Goal: Information Seeking & Learning: Learn about a topic

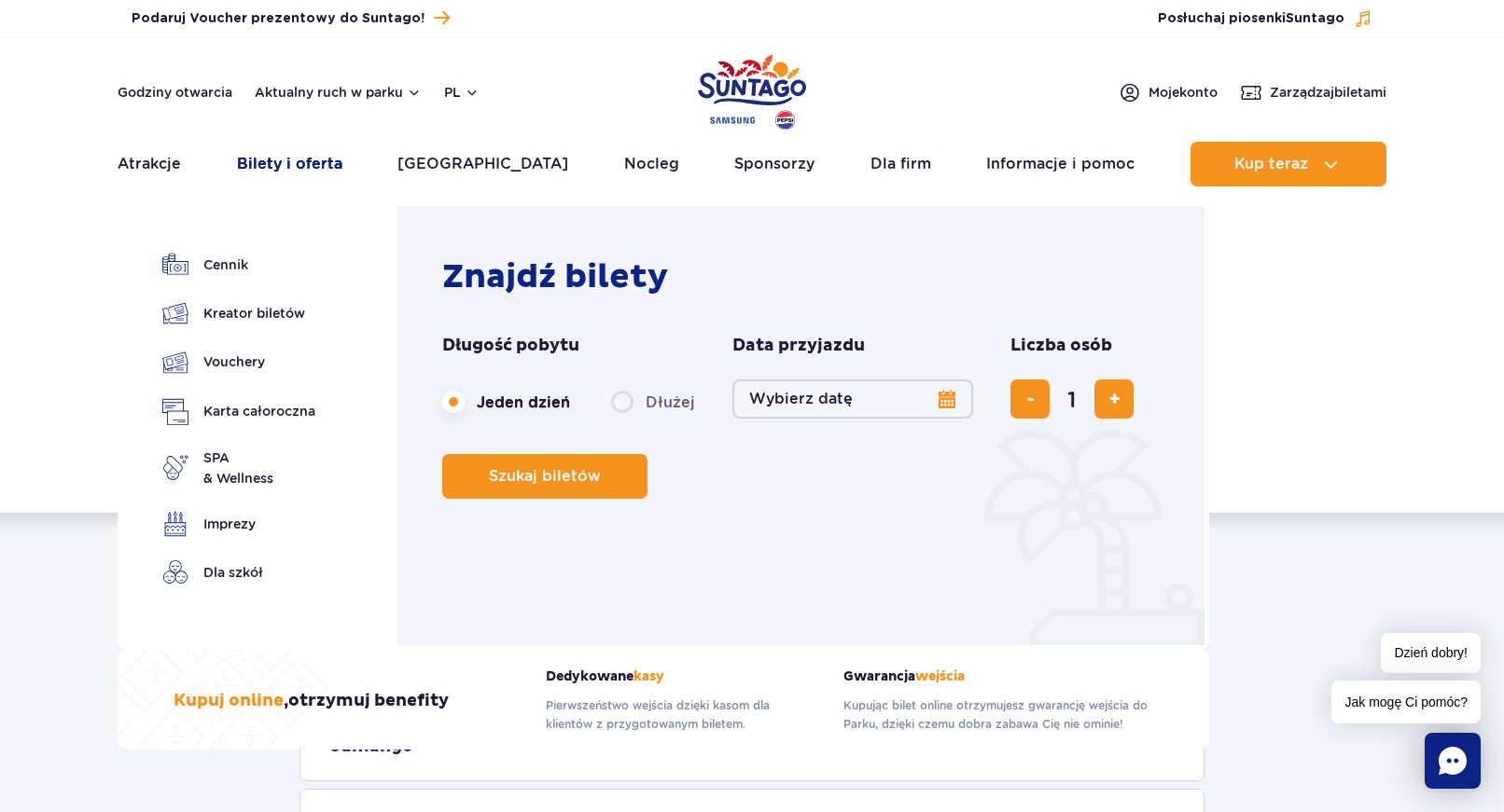
click at [326, 163] on link "Bilety i oferta" at bounding box center [289, 164] width 105 height 44
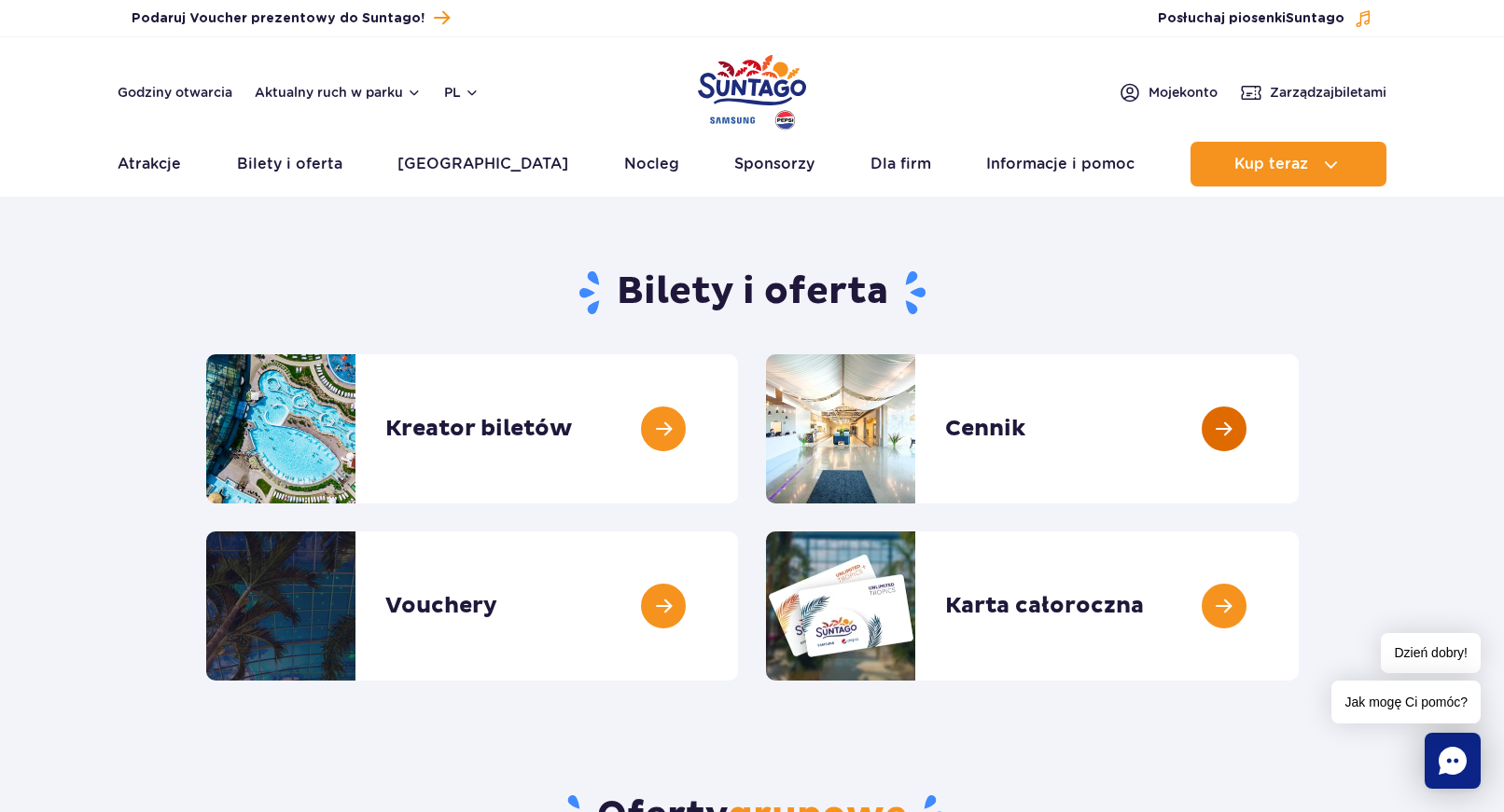
click at [1299, 429] on link at bounding box center [1299, 429] width 0 height 149
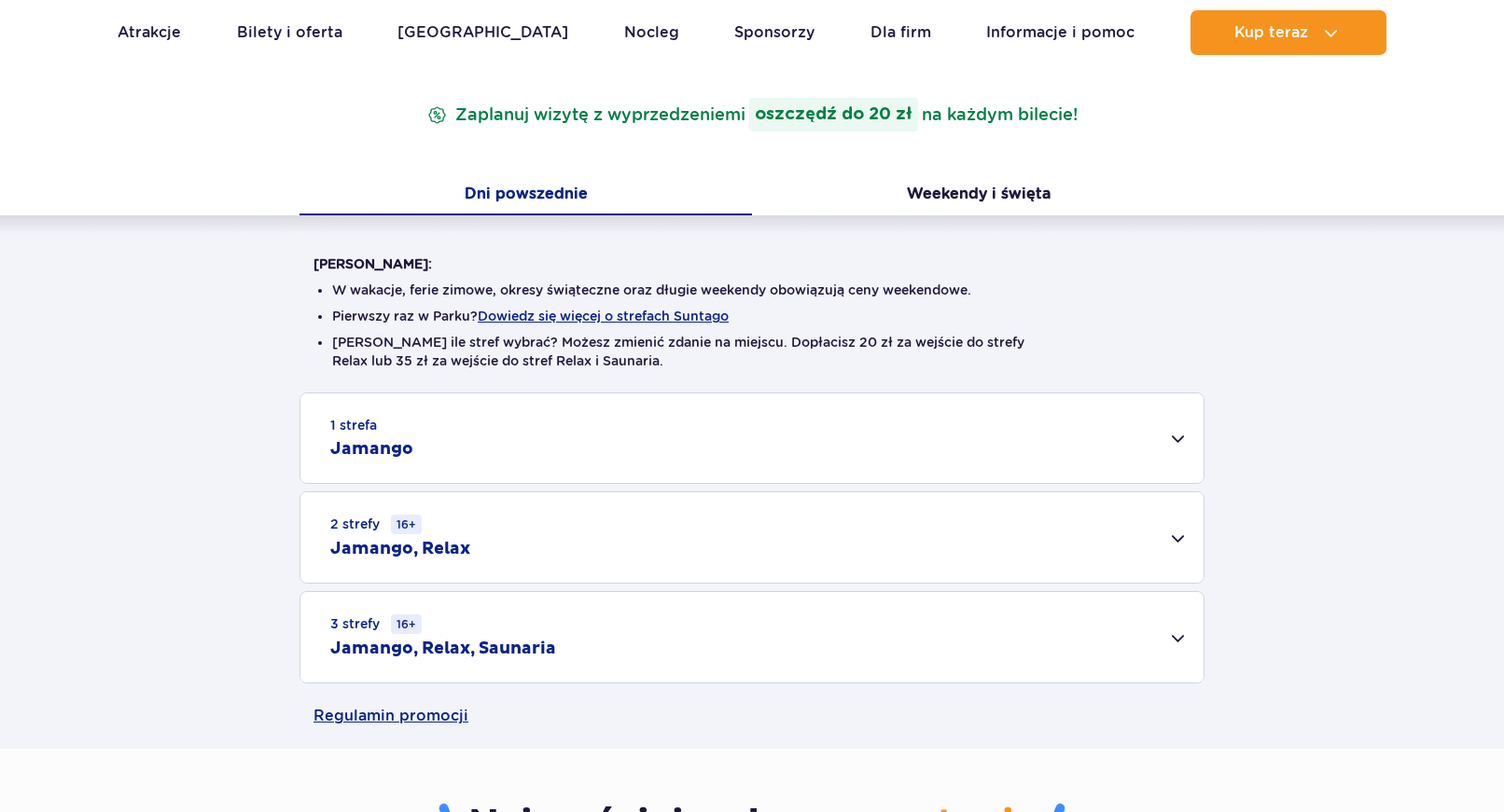
scroll to position [380, 0]
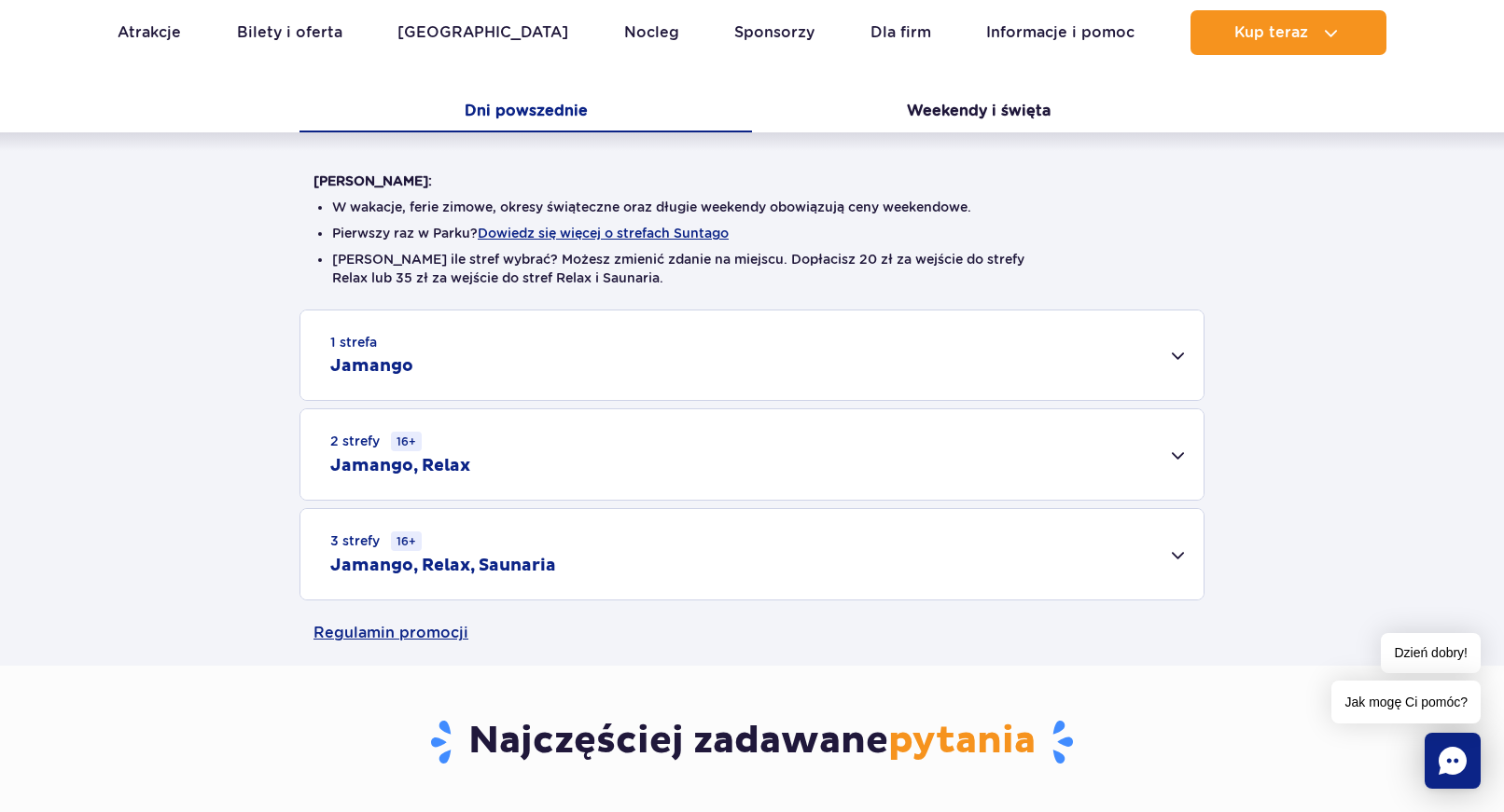
click at [1178, 354] on div "1 strefa Jamango" at bounding box center [752, 355] width 903 height 90
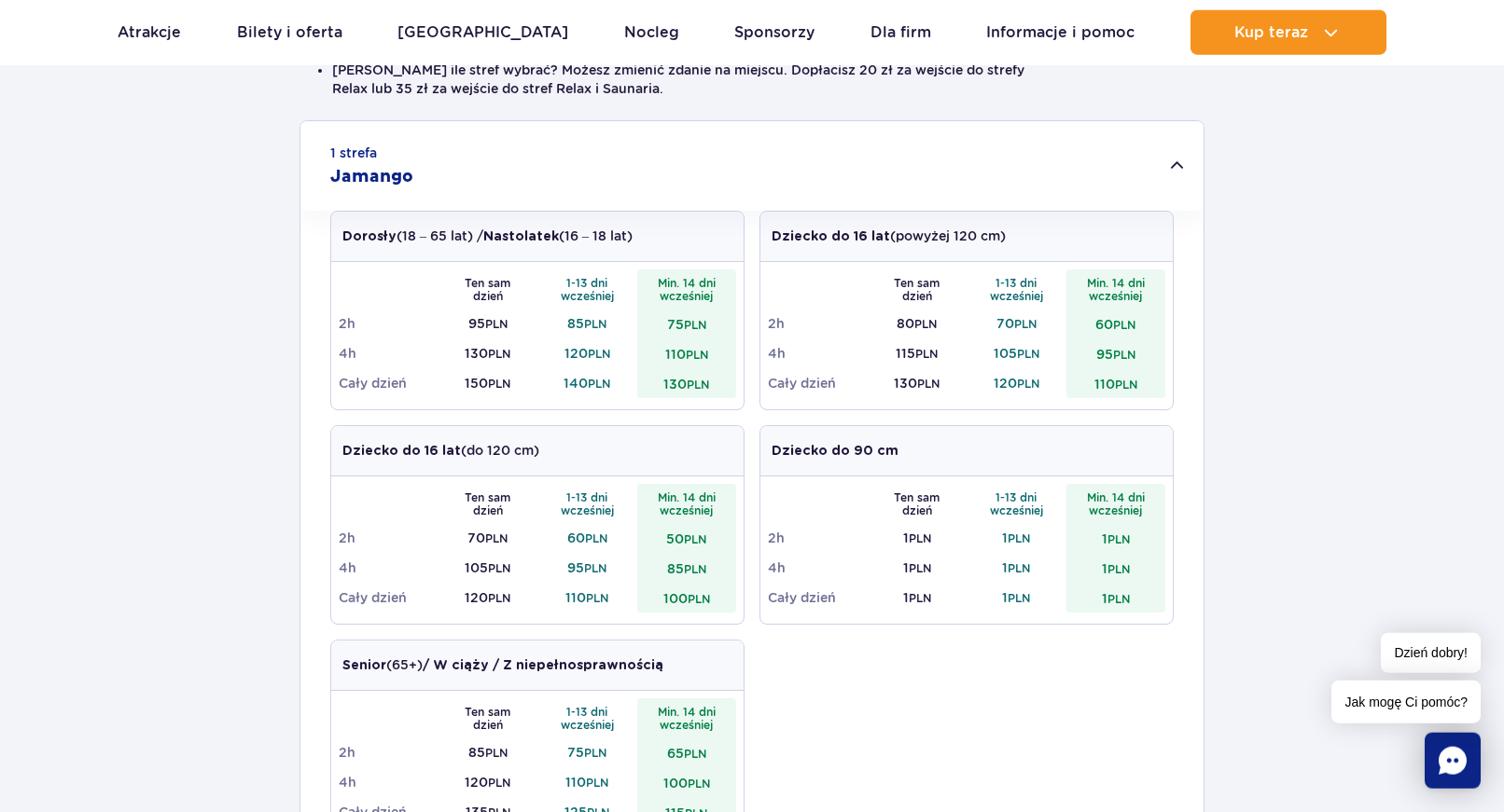
scroll to position [571, 0]
drag, startPoint x: 560, startPoint y: 381, endPoint x: 601, endPoint y: 378, distance: 41.1
click at [601, 378] on td "140 PLN" at bounding box center [586, 382] width 100 height 30
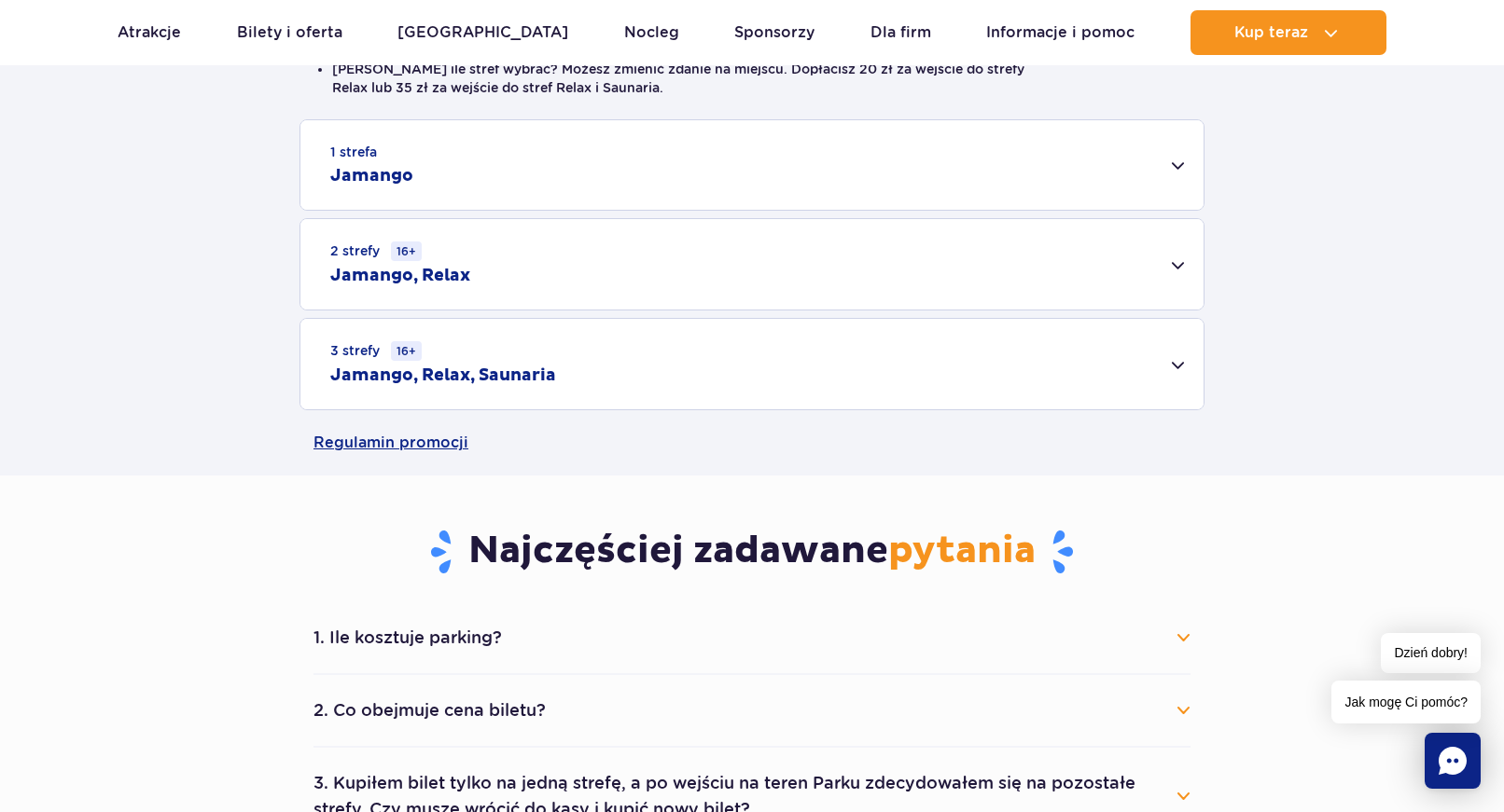
click at [1029, 252] on div "2 strefy 16+ Jamango, Relax" at bounding box center [752, 264] width 903 height 91
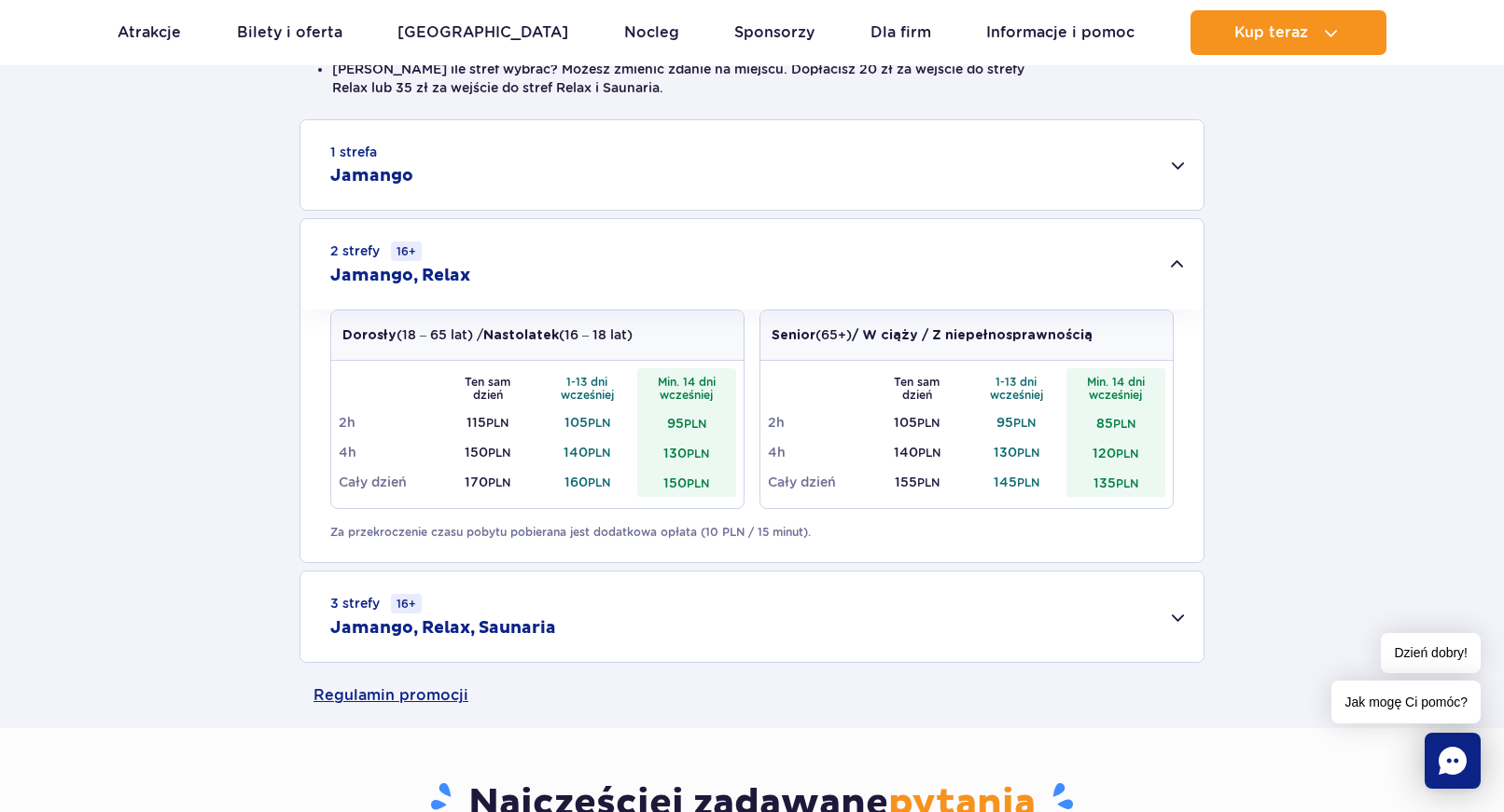
click at [1029, 252] on div "2 strefy 16+ Jamango, Relax" at bounding box center [752, 264] width 903 height 91
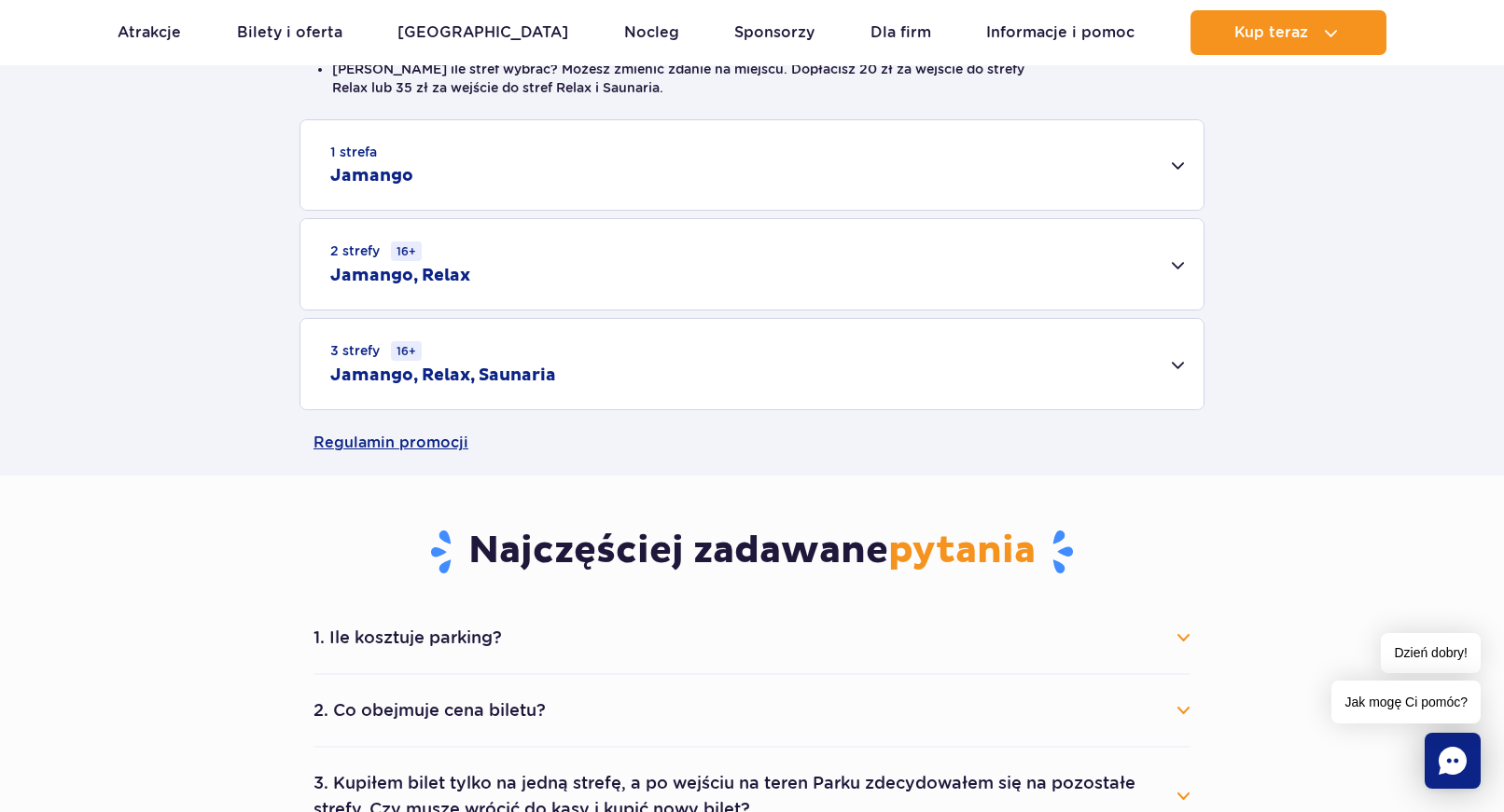
click at [924, 190] on div "1 strefa Jamango" at bounding box center [752, 165] width 903 height 90
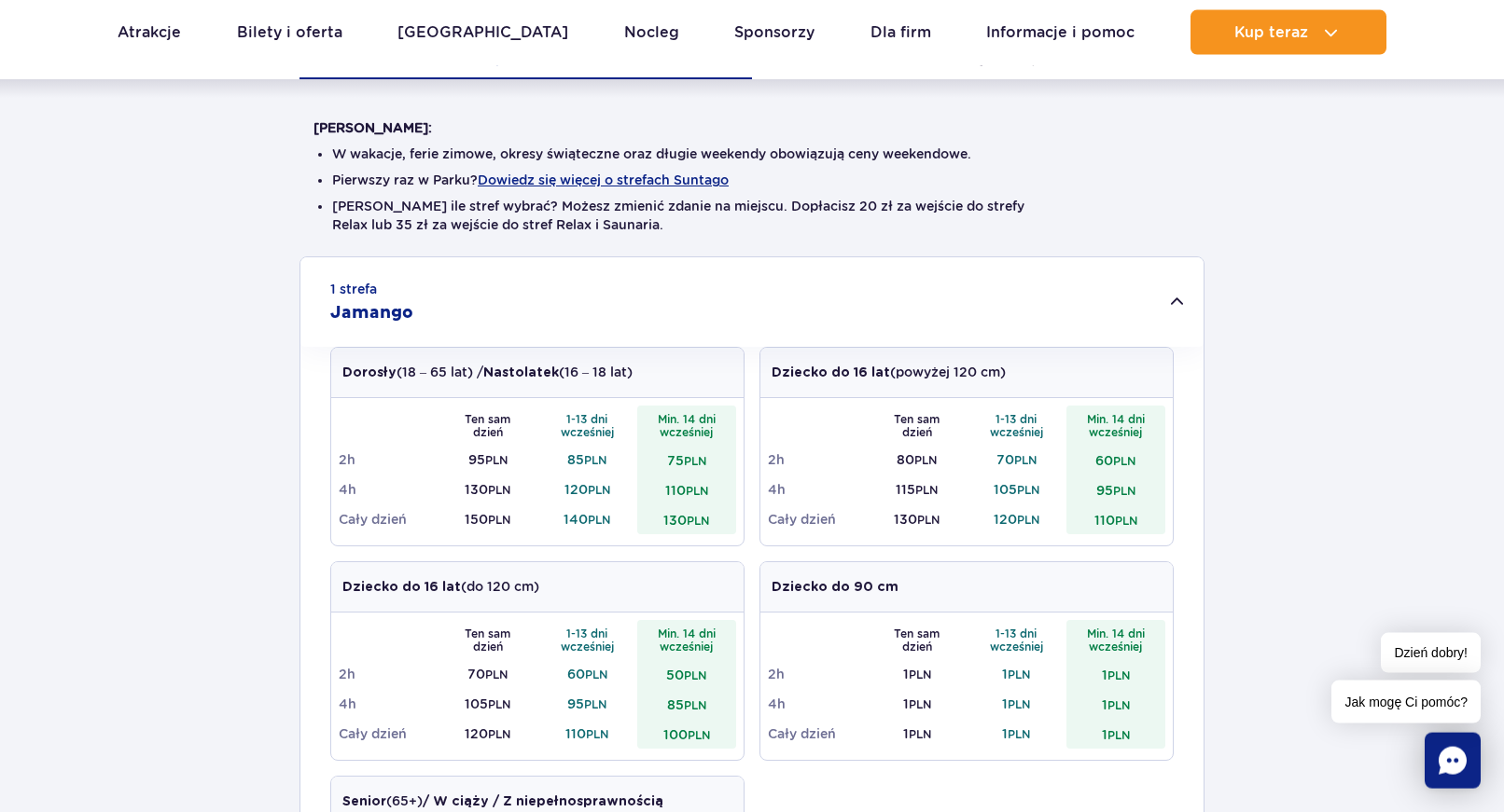
scroll to position [476, 0]
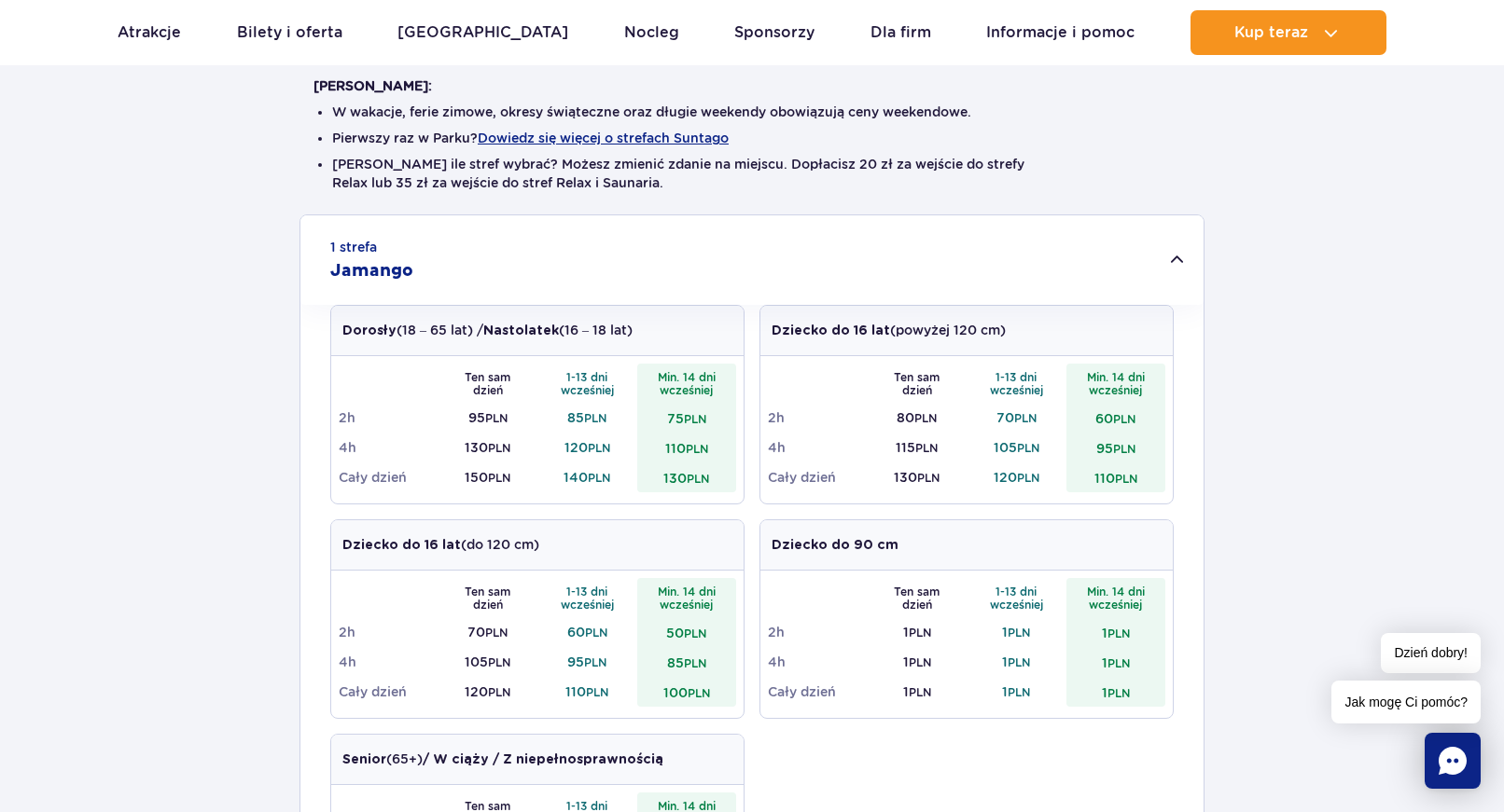
click at [644, 249] on div "1 strefa Jamango" at bounding box center [752, 260] width 903 height 90
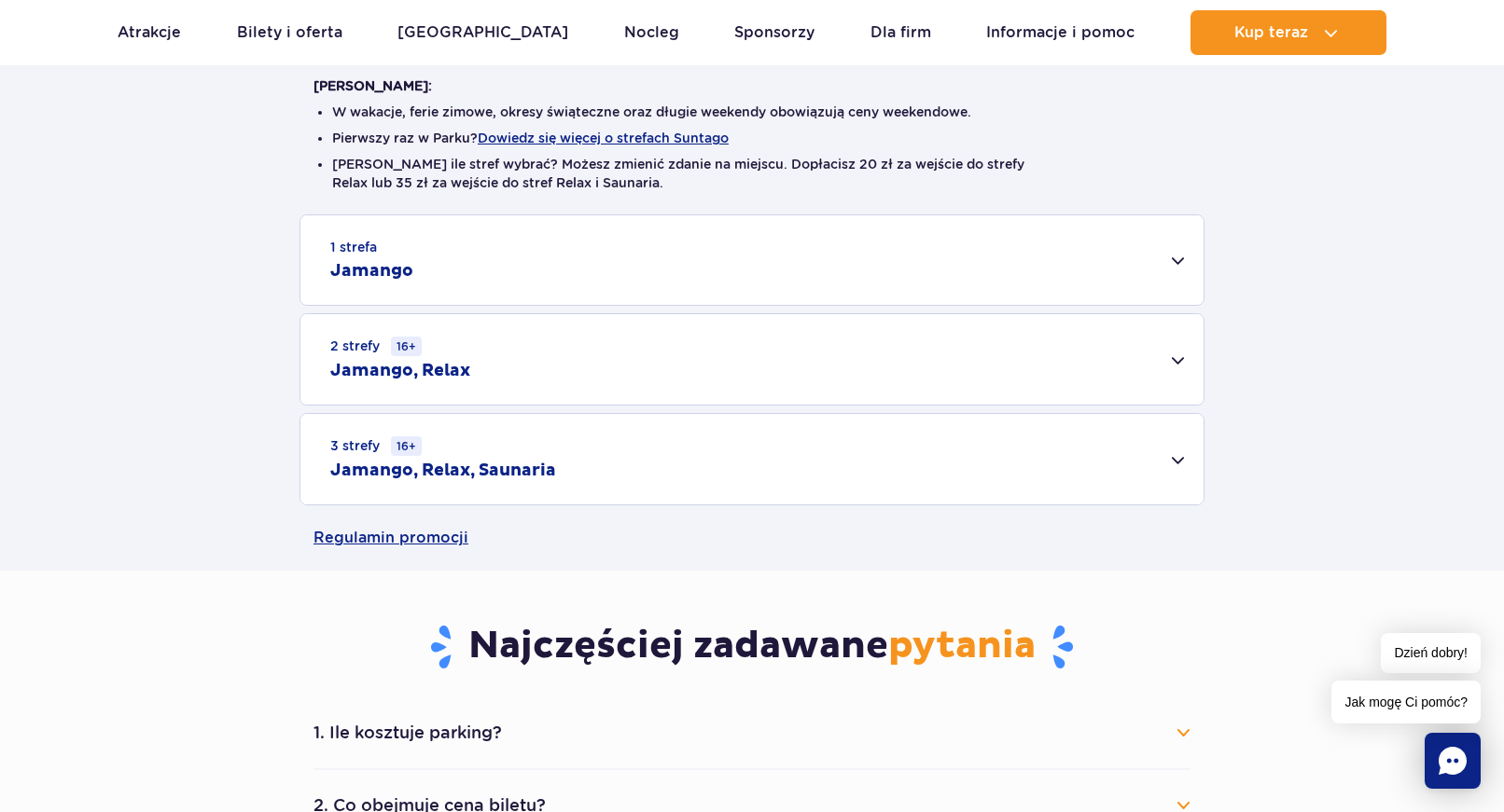
click at [584, 376] on div "2 strefy 16+ Jamango, Relax" at bounding box center [752, 360] width 903 height 91
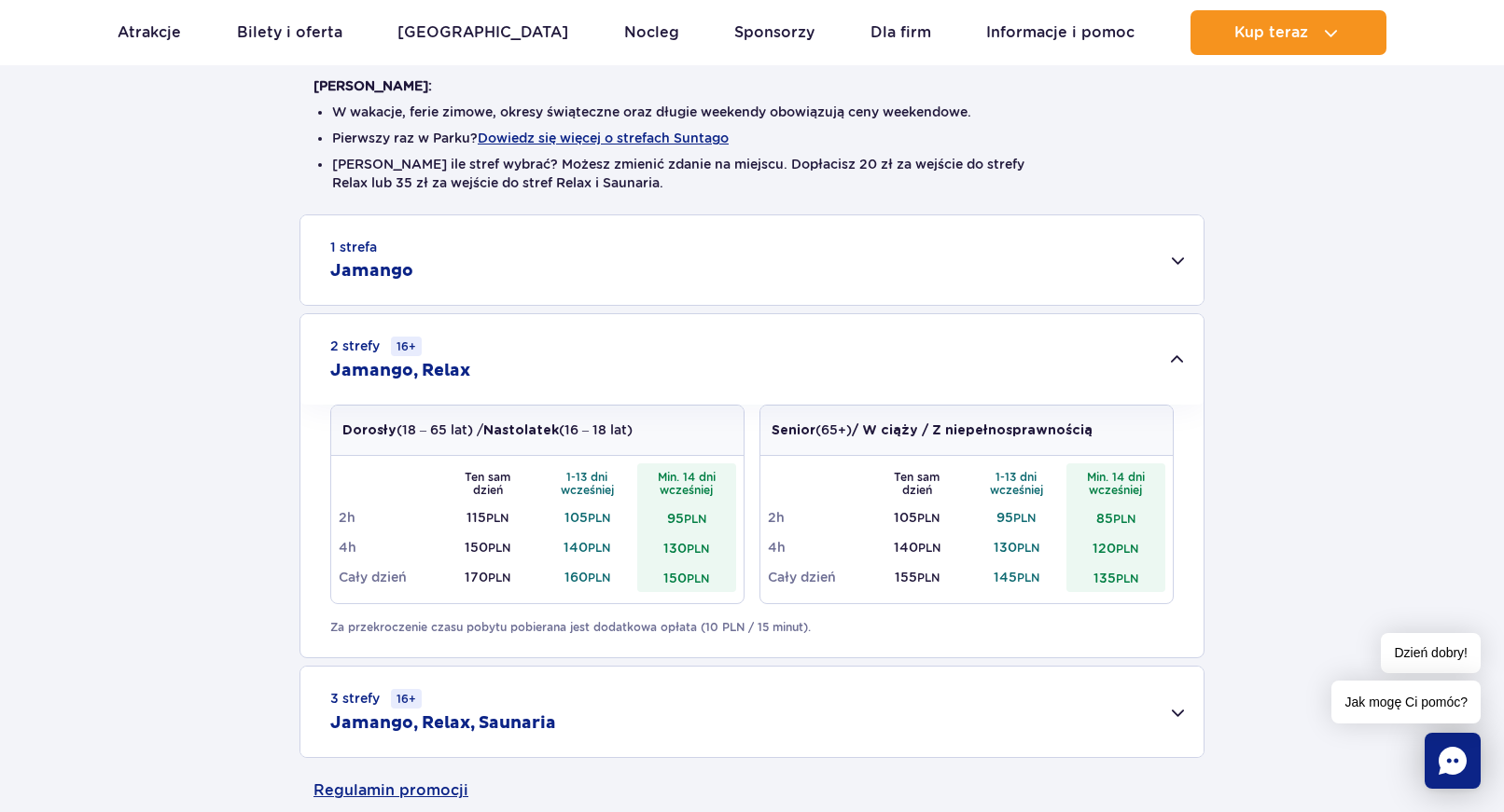
click at [753, 350] on div "2 strefy 16+ Jamango, Relax" at bounding box center [752, 360] width 903 height 91
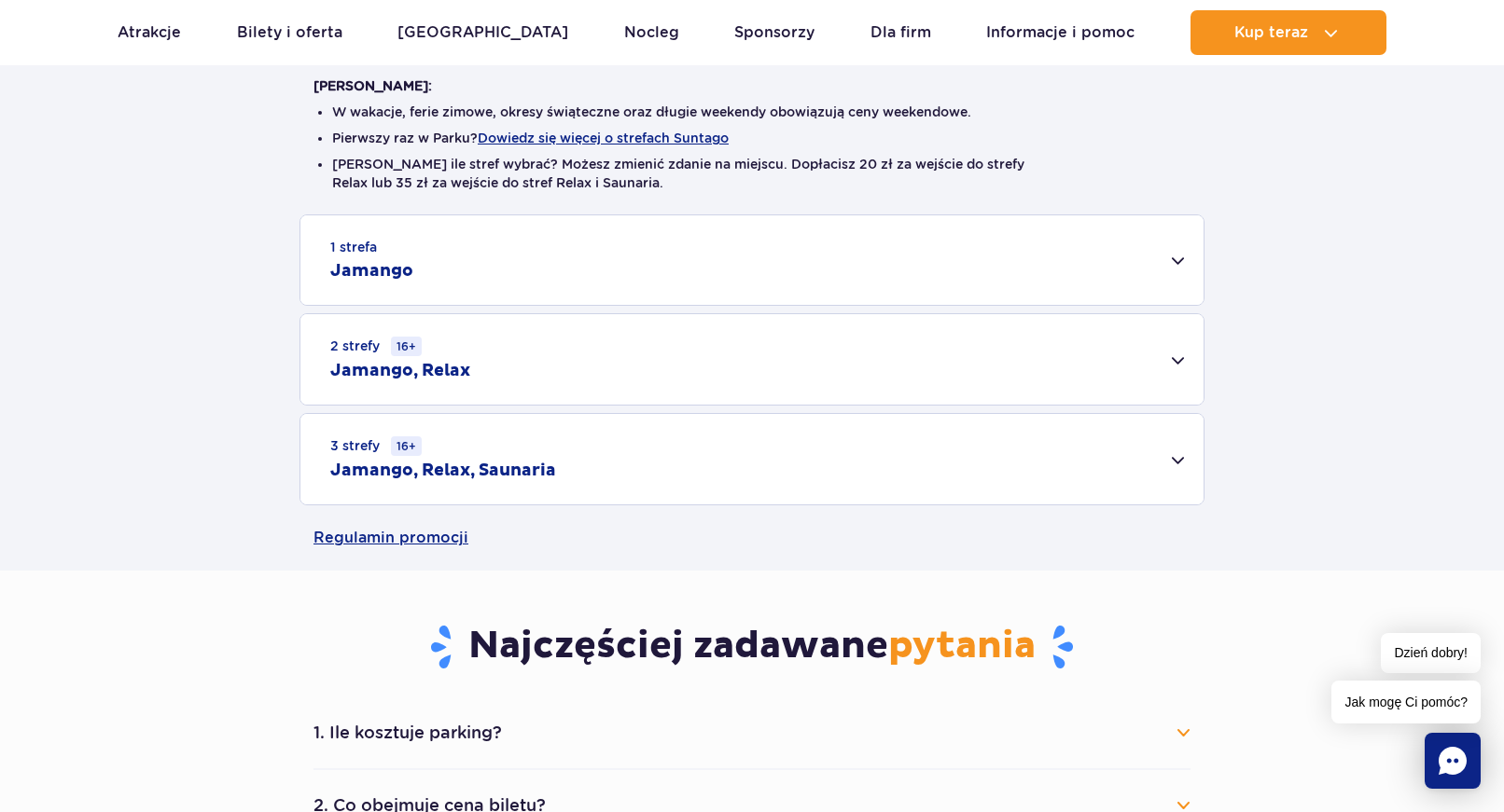
click at [534, 480] on h2 "Jamango, Relax, Saunaria" at bounding box center [443, 471] width 226 height 23
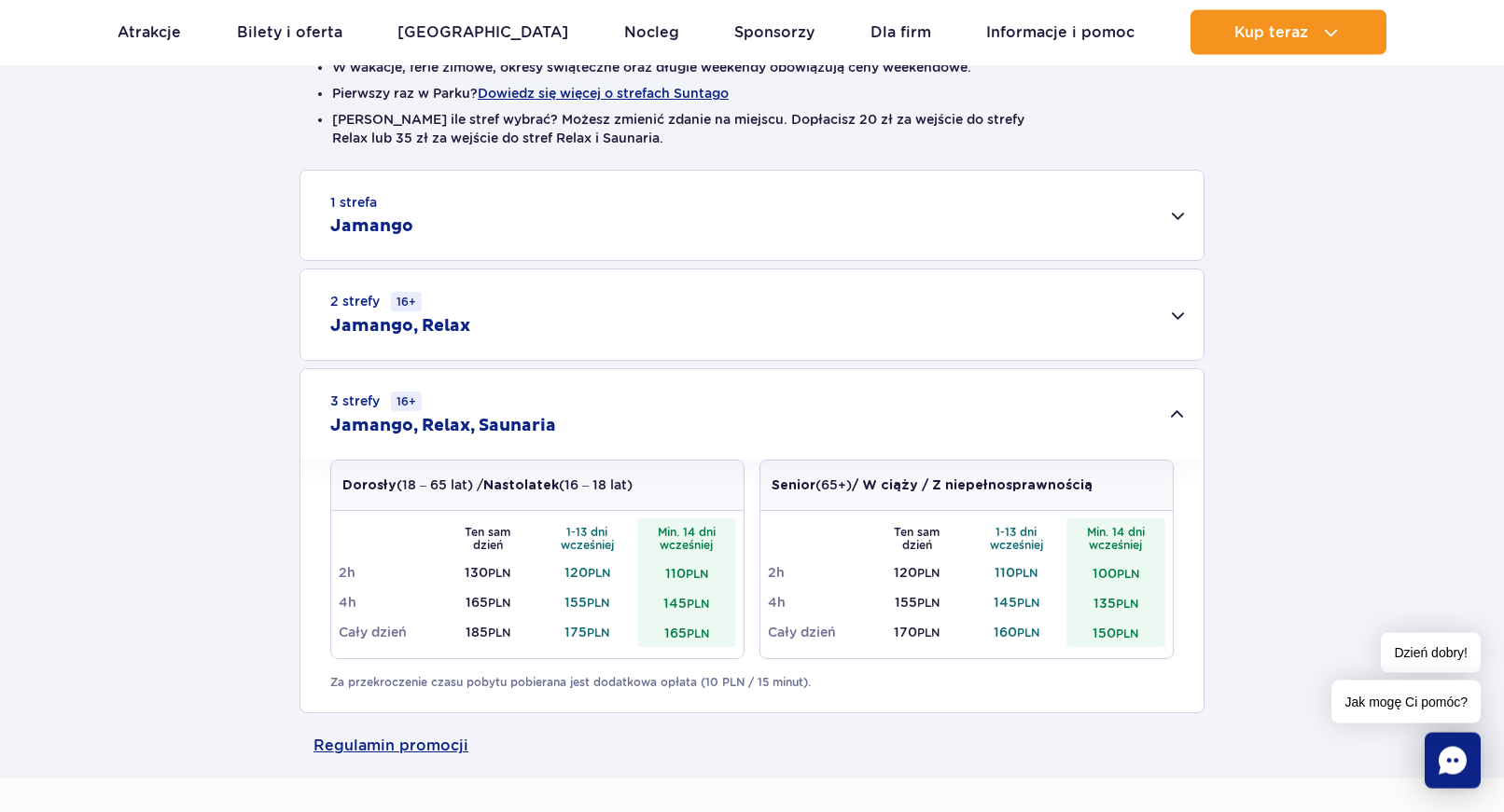
scroll to position [571, 0]
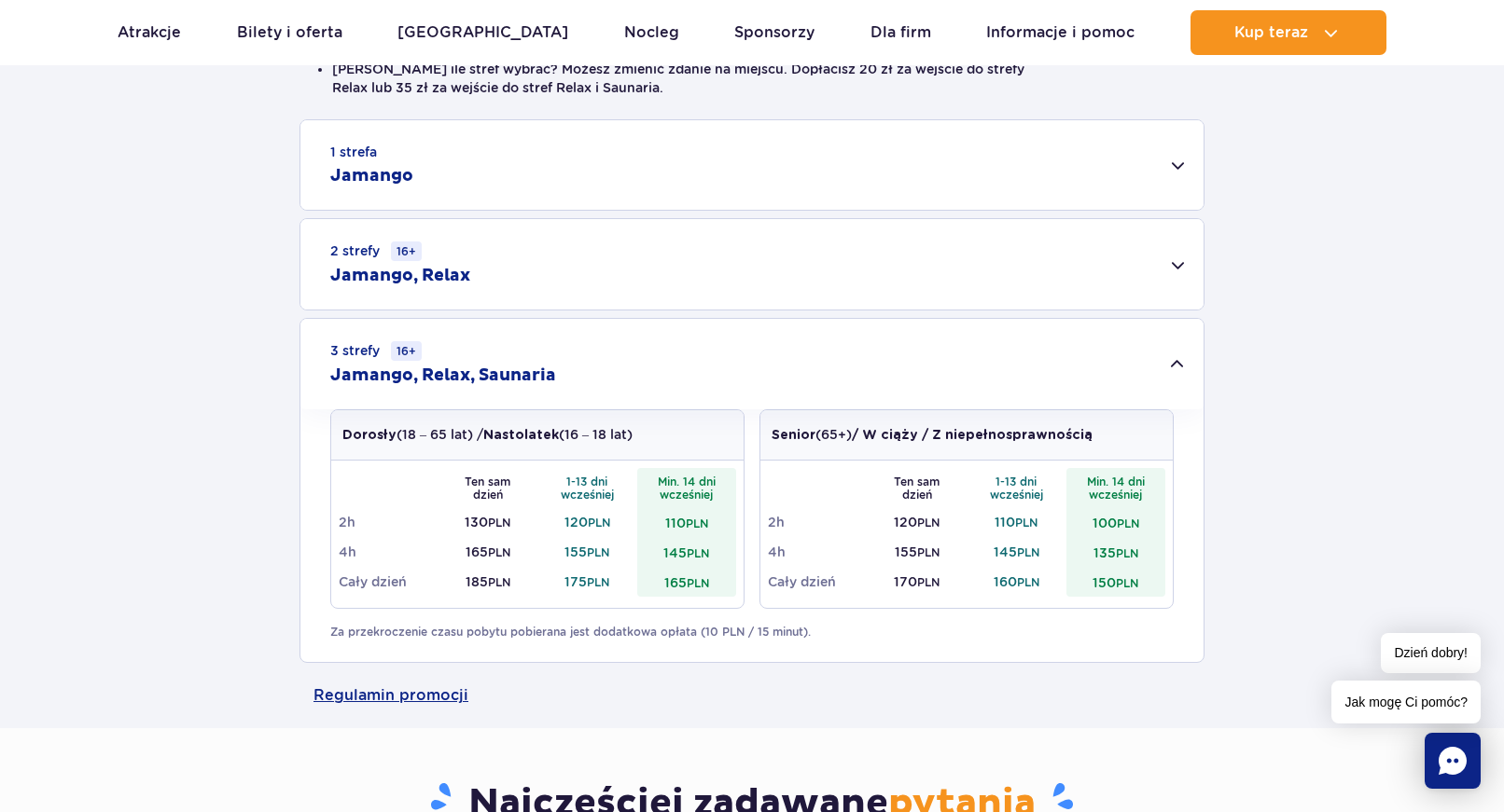
click at [538, 370] on h2 "Jamango, Relax, Saunaria" at bounding box center [443, 375] width 226 height 23
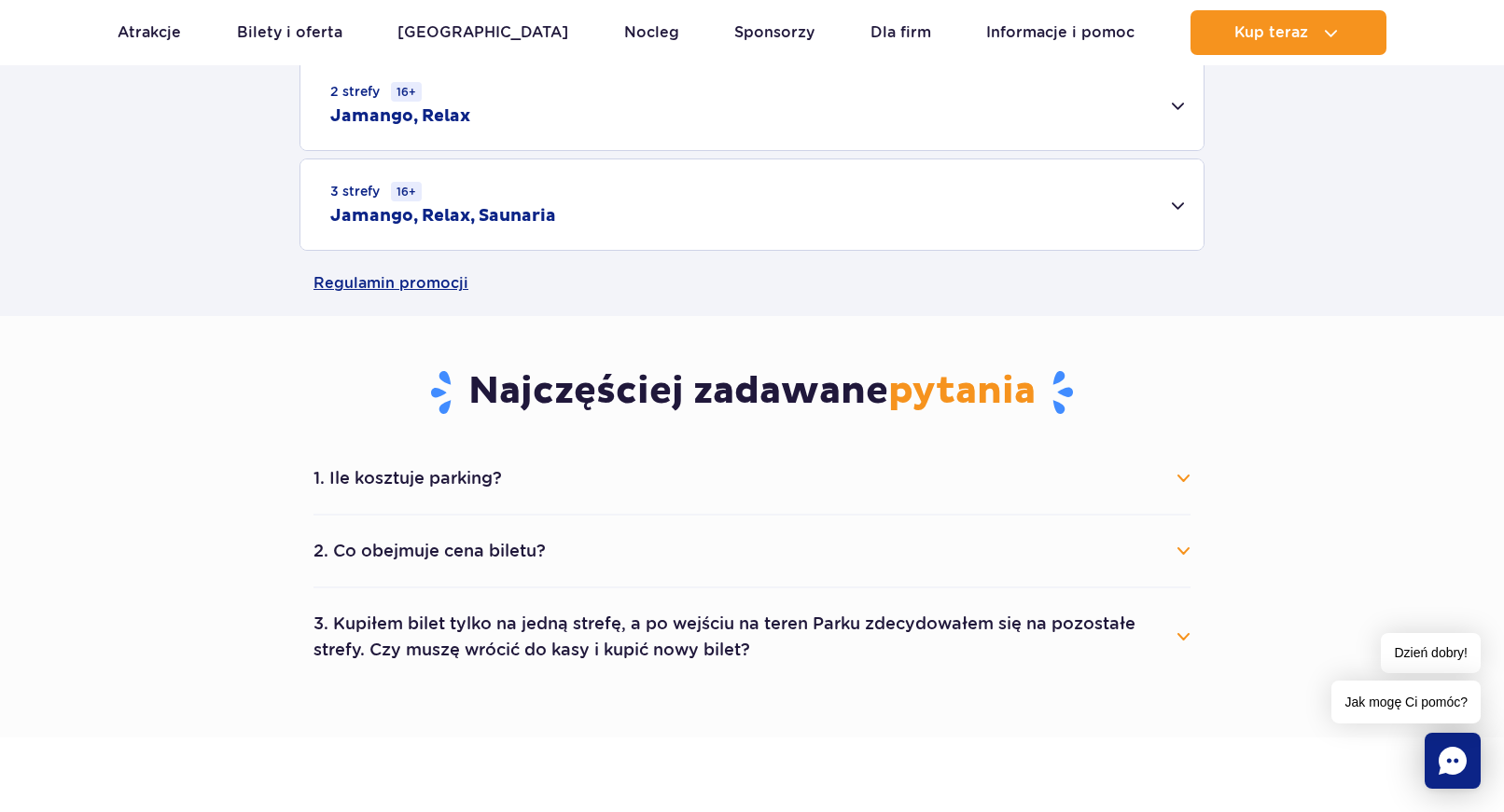
scroll to position [761, 0]
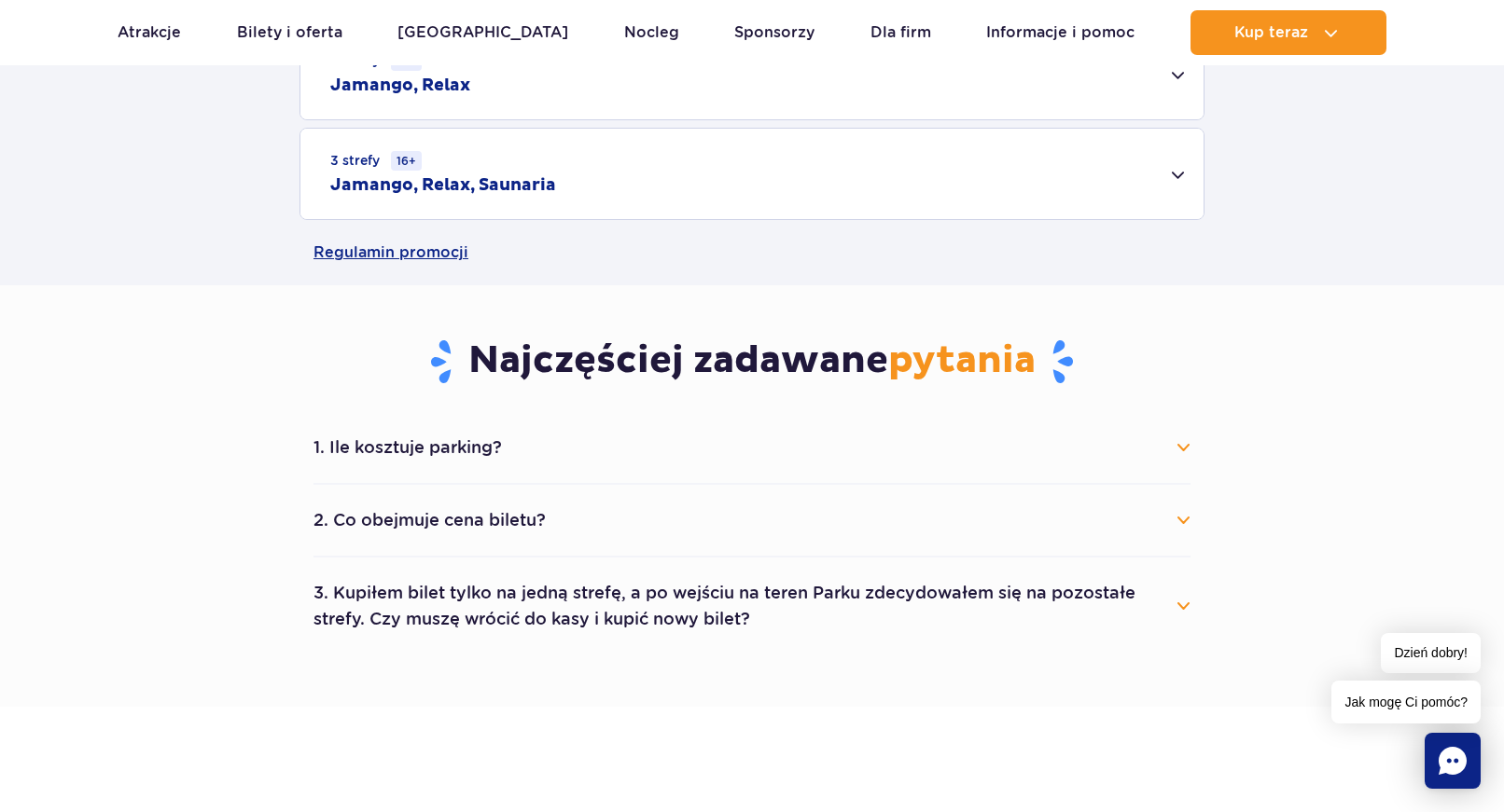
click at [788, 466] on button "1. Ile kosztuje parking?" at bounding box center [752, 448] width 877 height 41
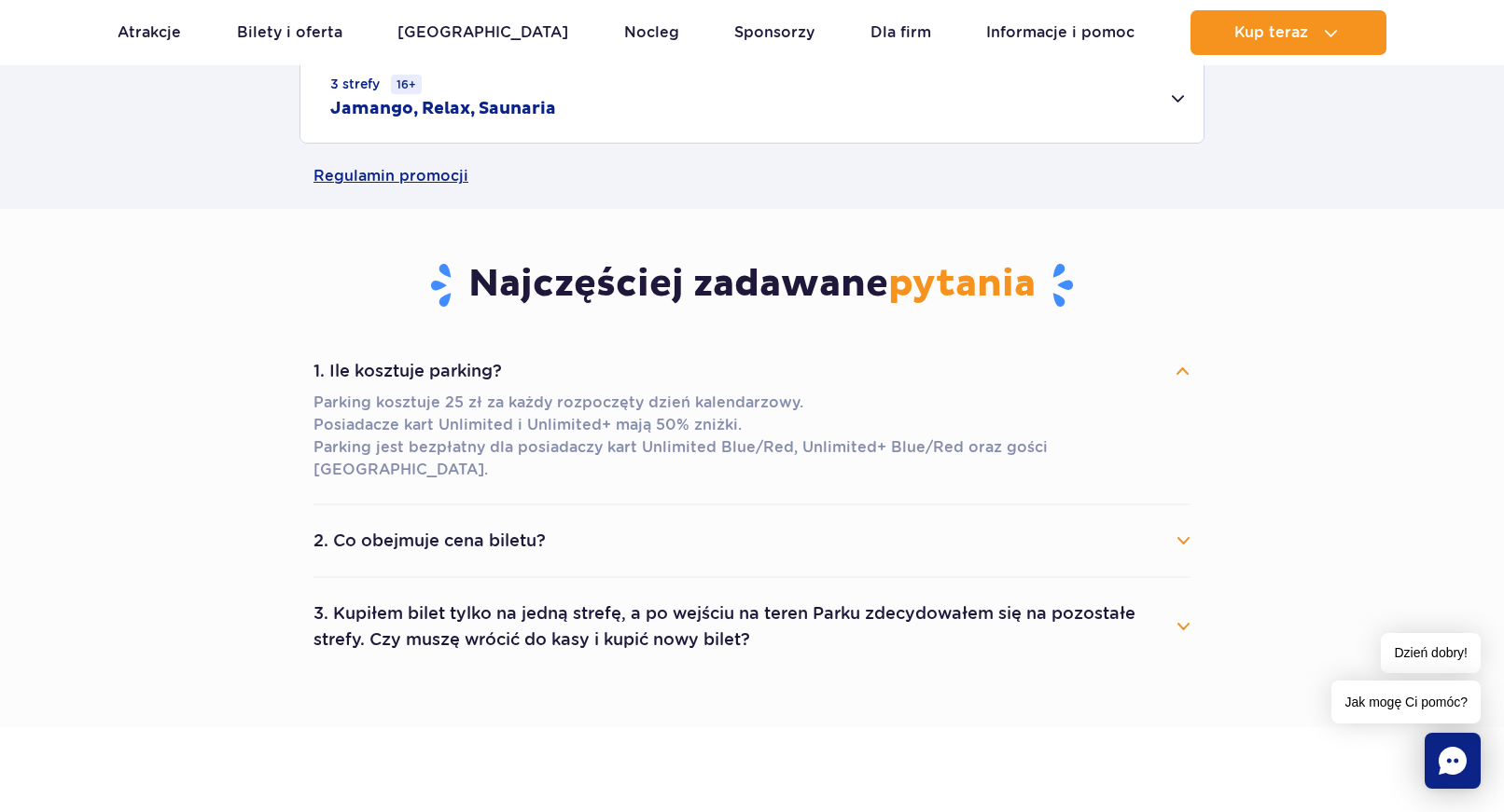
scroll to position [1047, 0]
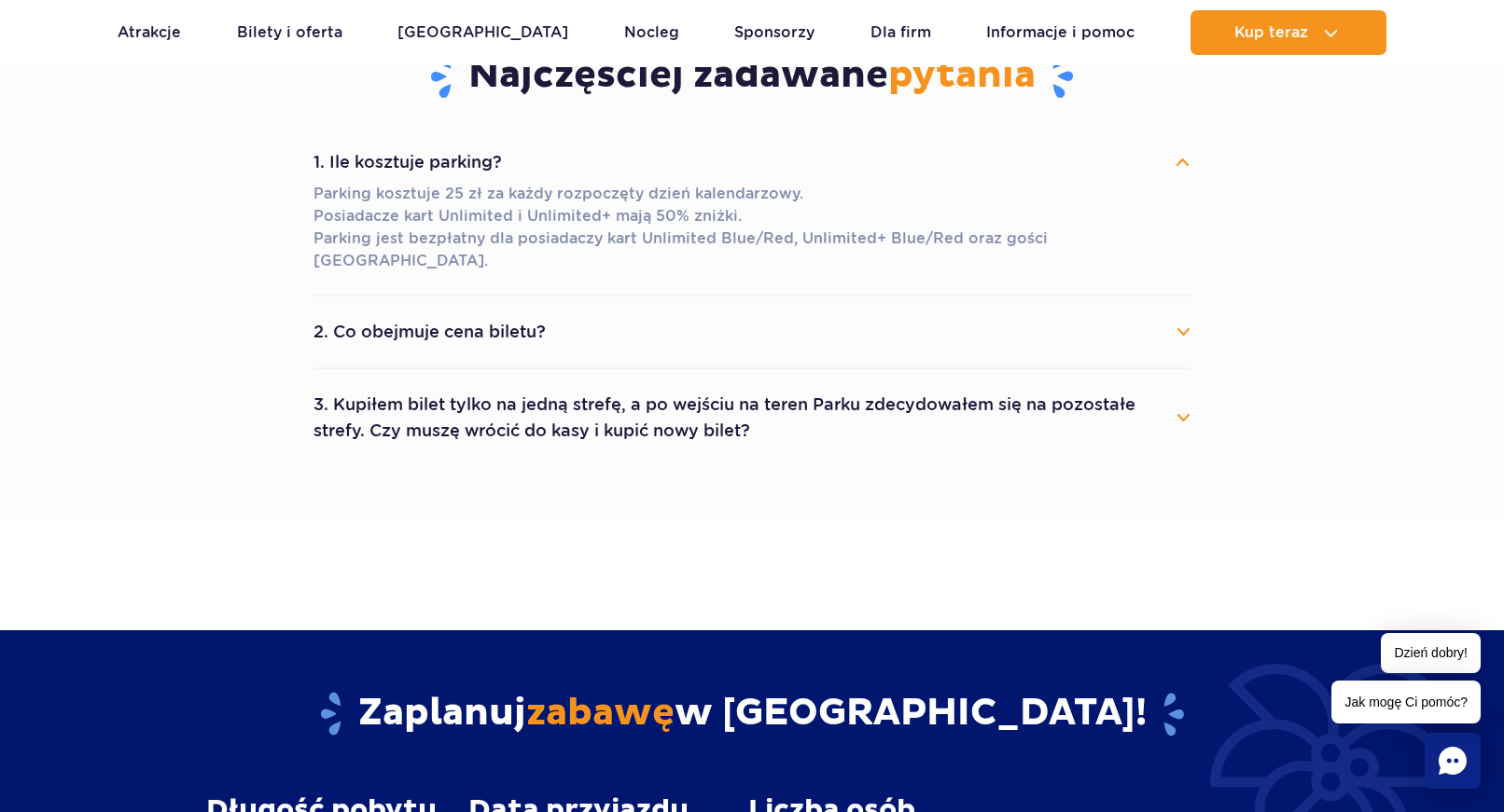
click at [538, 317] on button "2. Co obejmuje cena biletu?" at bounding box center [752, 332] width 877 height 41
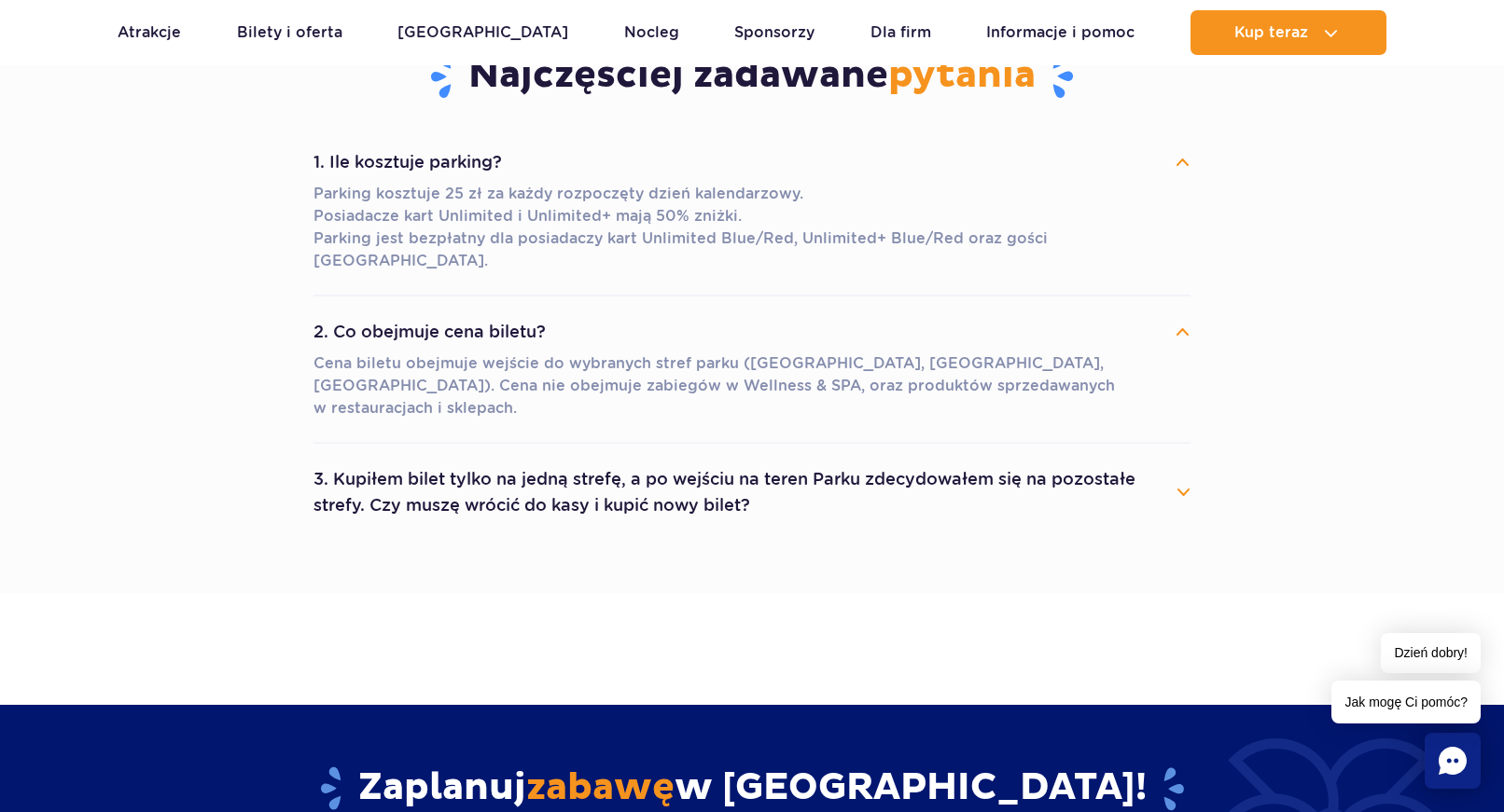
click at [452, 459] on button "3. Kupiłem bilet tylko na jedną strefę, a po wejściu na teren Parku zdecydowałe…" at bounding box center [752, 493] width 877 height 67
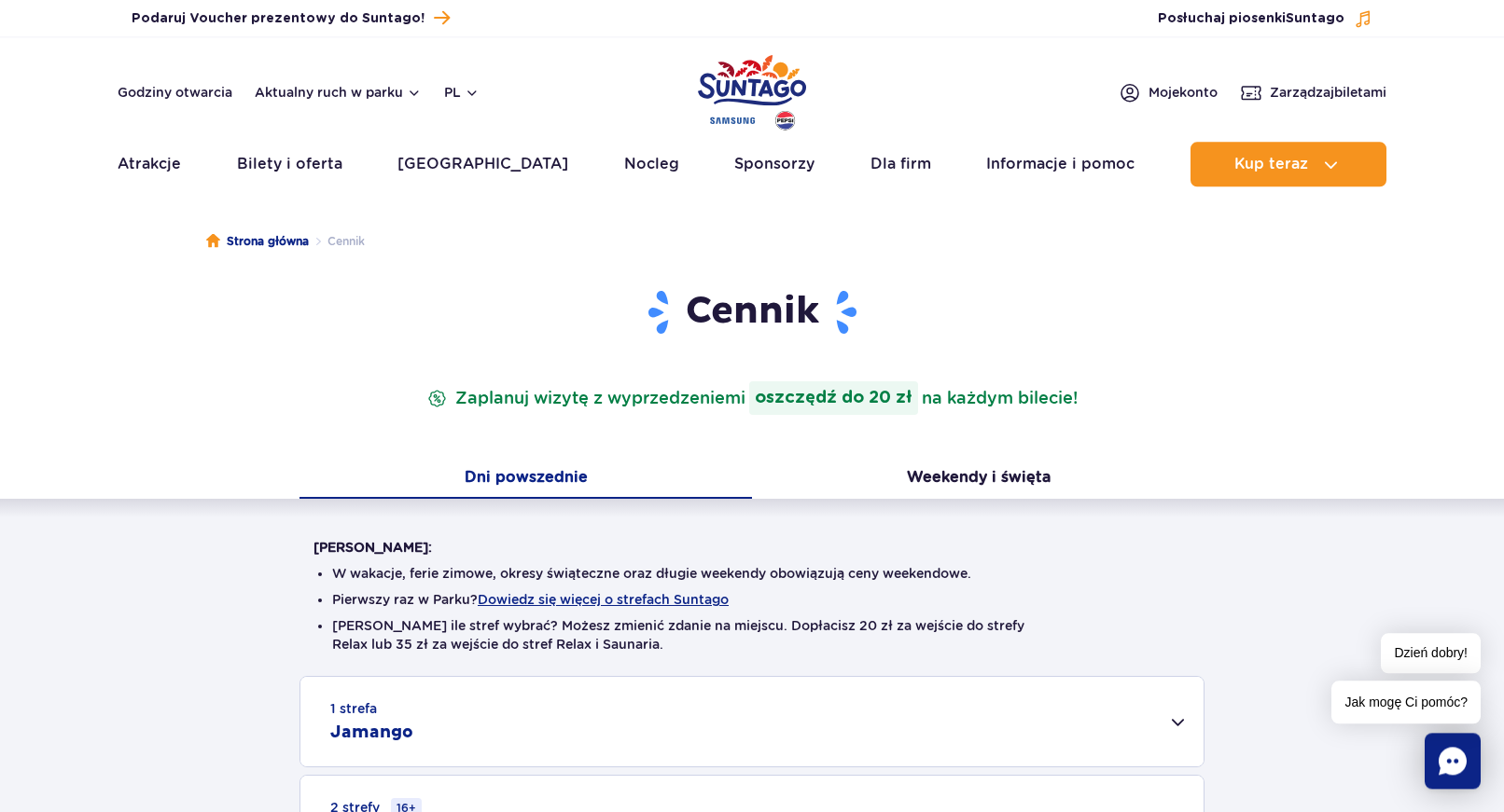
scroll to position [0, 0]
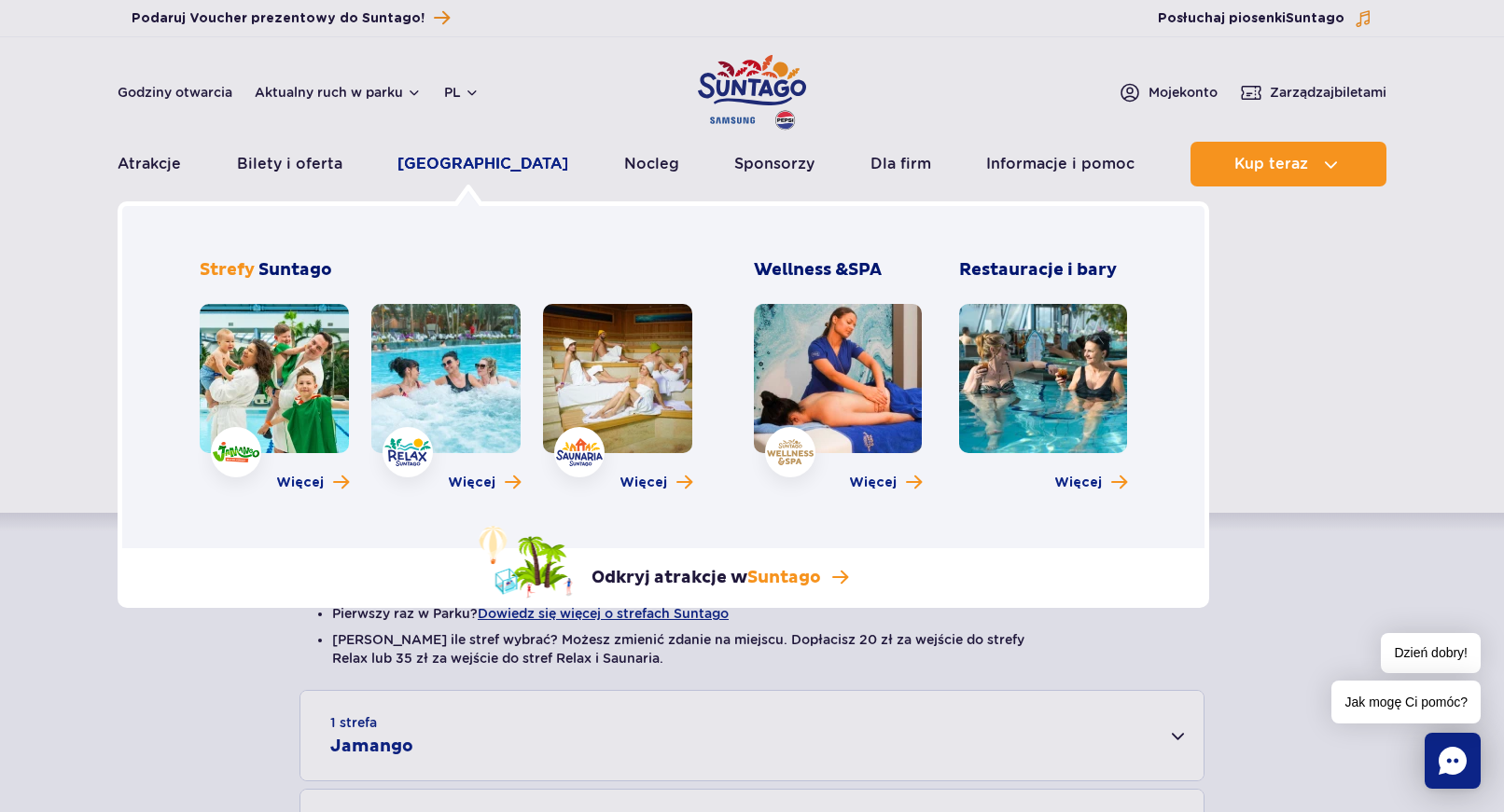
click at [440, 169] on link "[GEOGRAPHIC_DATA]" at bounding box center [482, 164] width 171 height 44
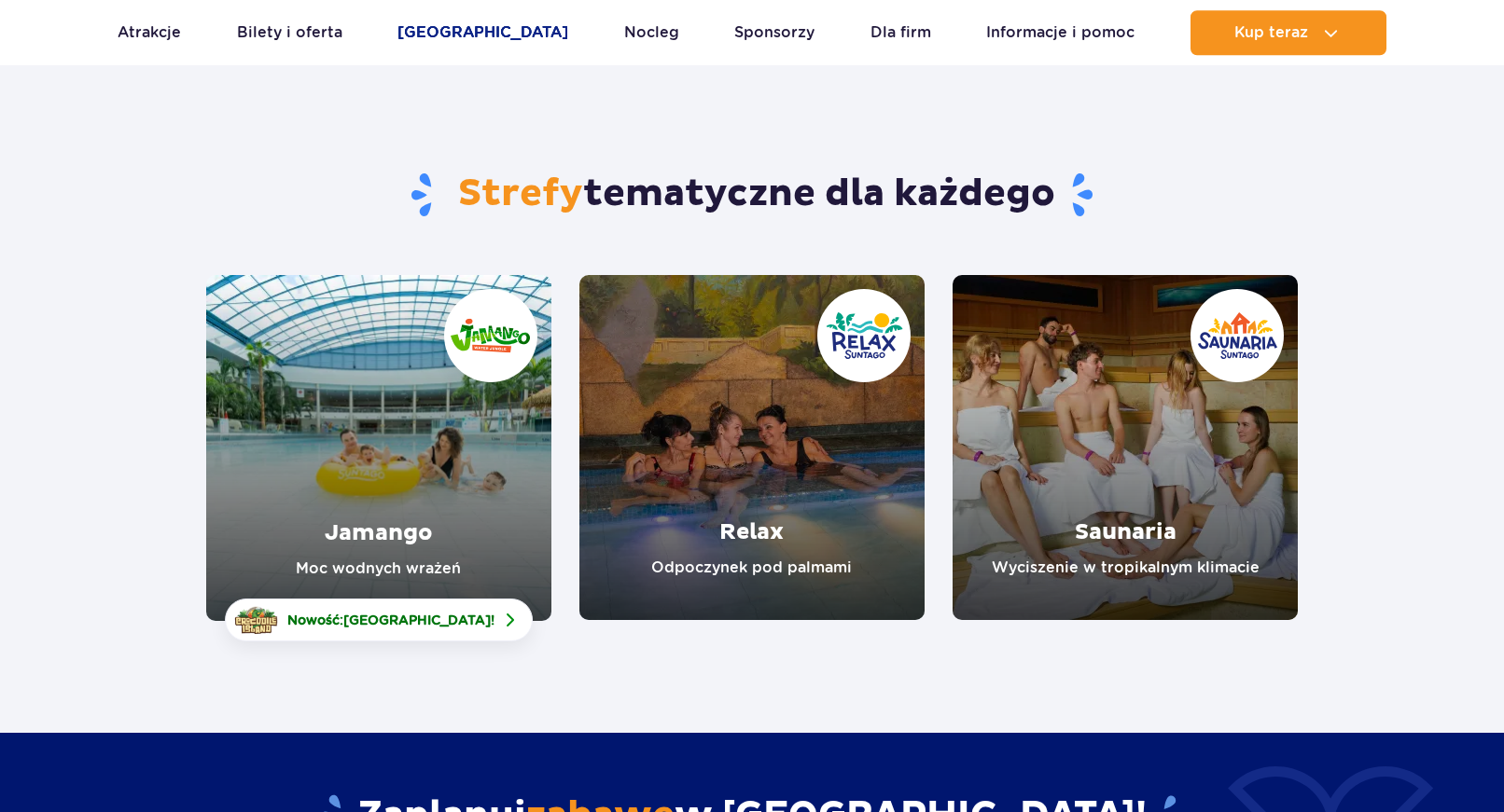
scroll to position [96, 0]
